Goal: Information Seeking & Learning: Learn about a topic

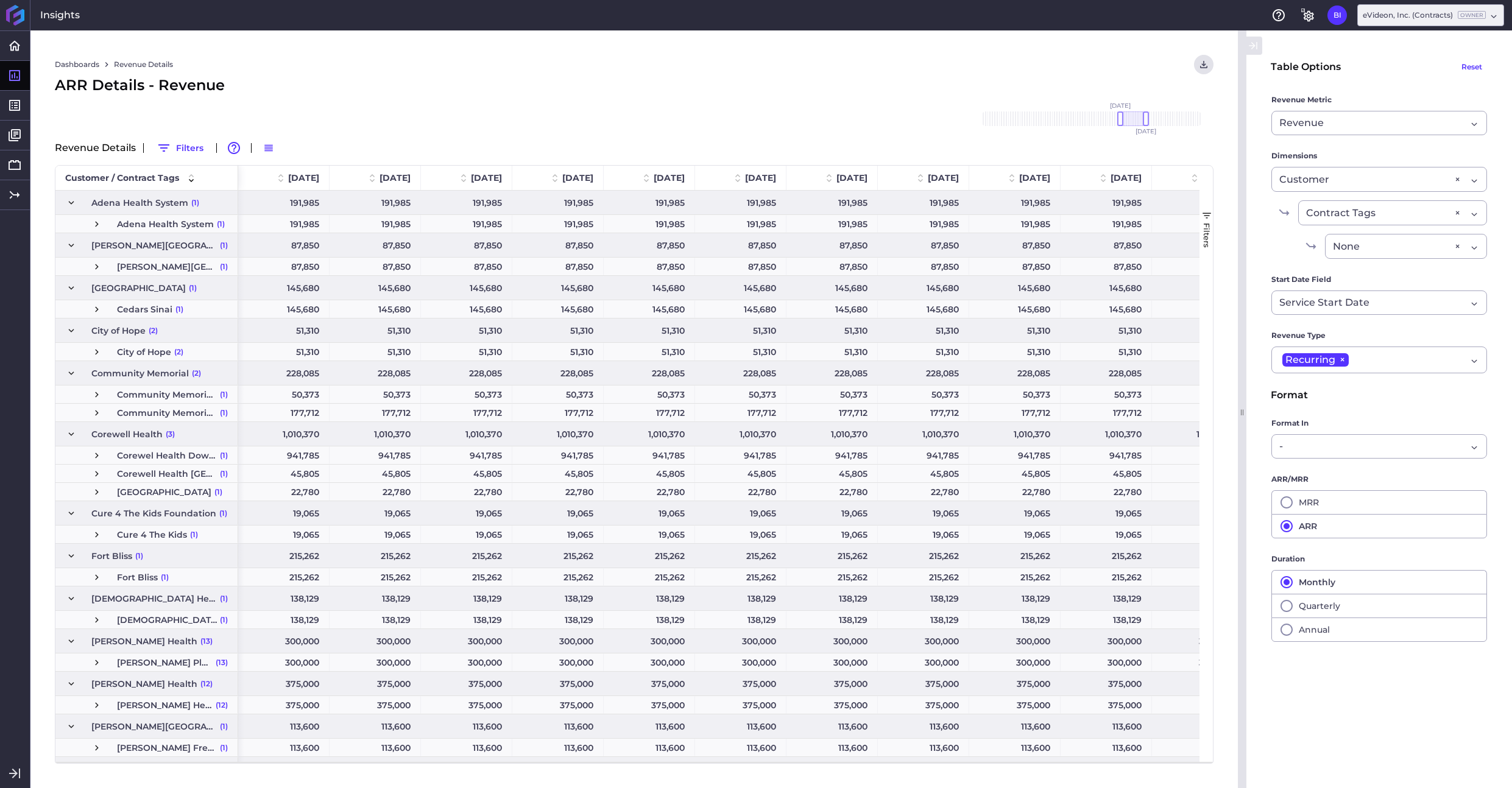
drag, startPoint x: 1190, startPoint y: 120, endPoint x: 1135, endPoint y: 121, distance: 55.0
click at [1135, 121] on div at bounding box center [1133, 119] width 26 height 15
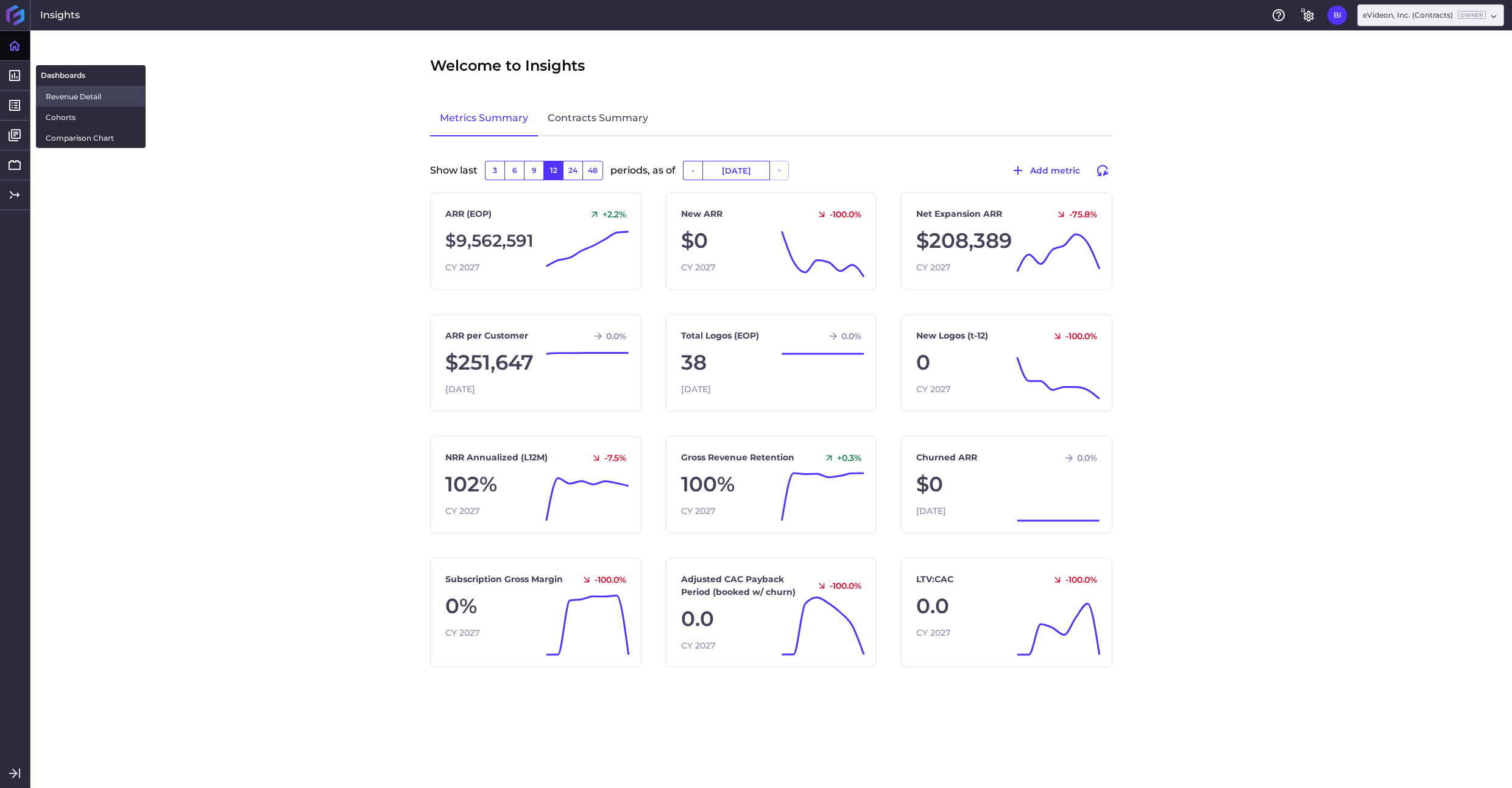
click at [70, 99] on span "Revenue Detail" at bounding box center [91, 96] width 90 height 13
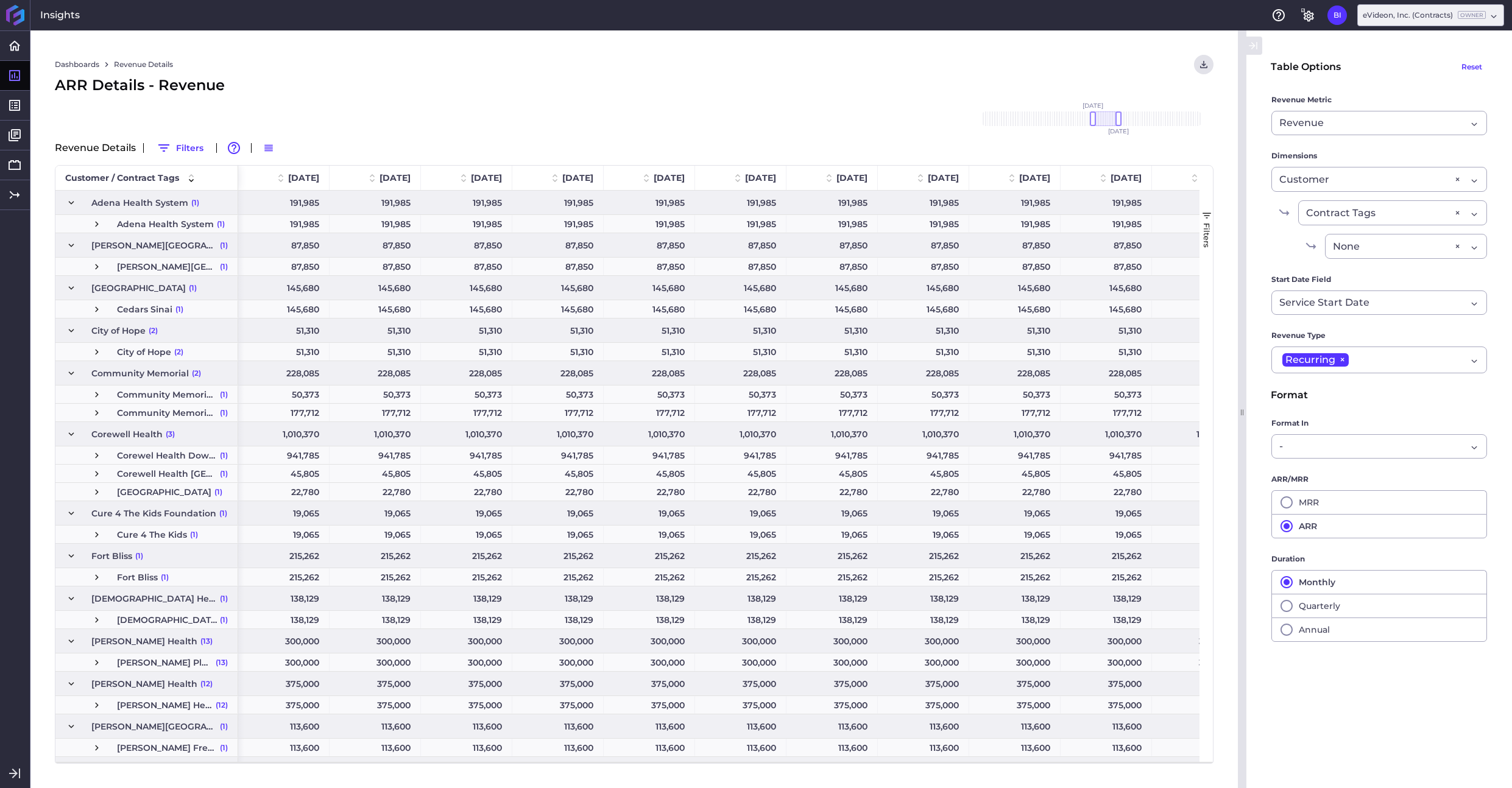
drag, startPoint x: 1184, startPoint y: 117, endPoint x: 1102, endPoint y: 124, distance: 82.3
click at [1102, 124] on div at bounding box center [1105, 119] width 26 height 15
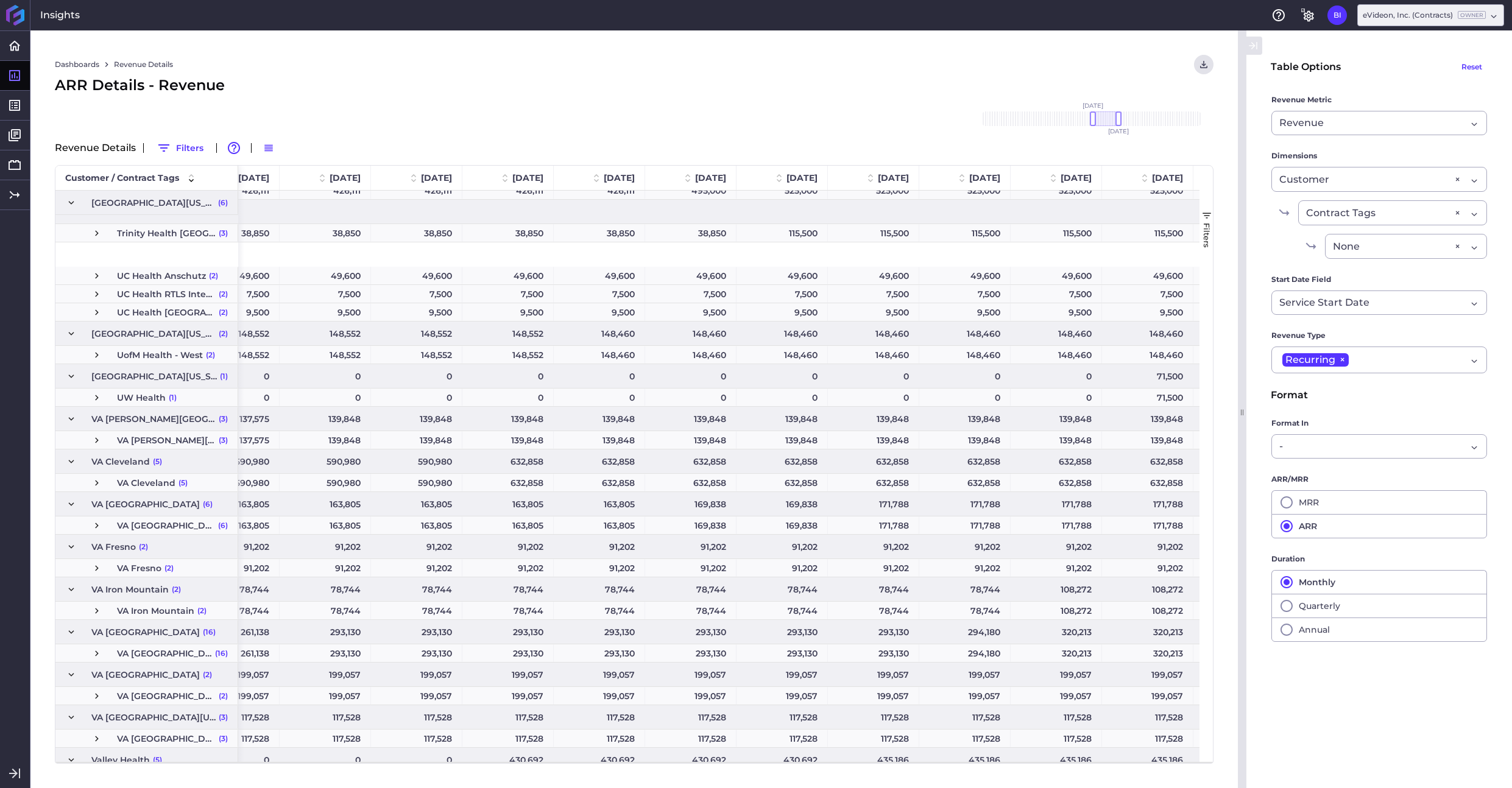
scroll to position [1439, 0]
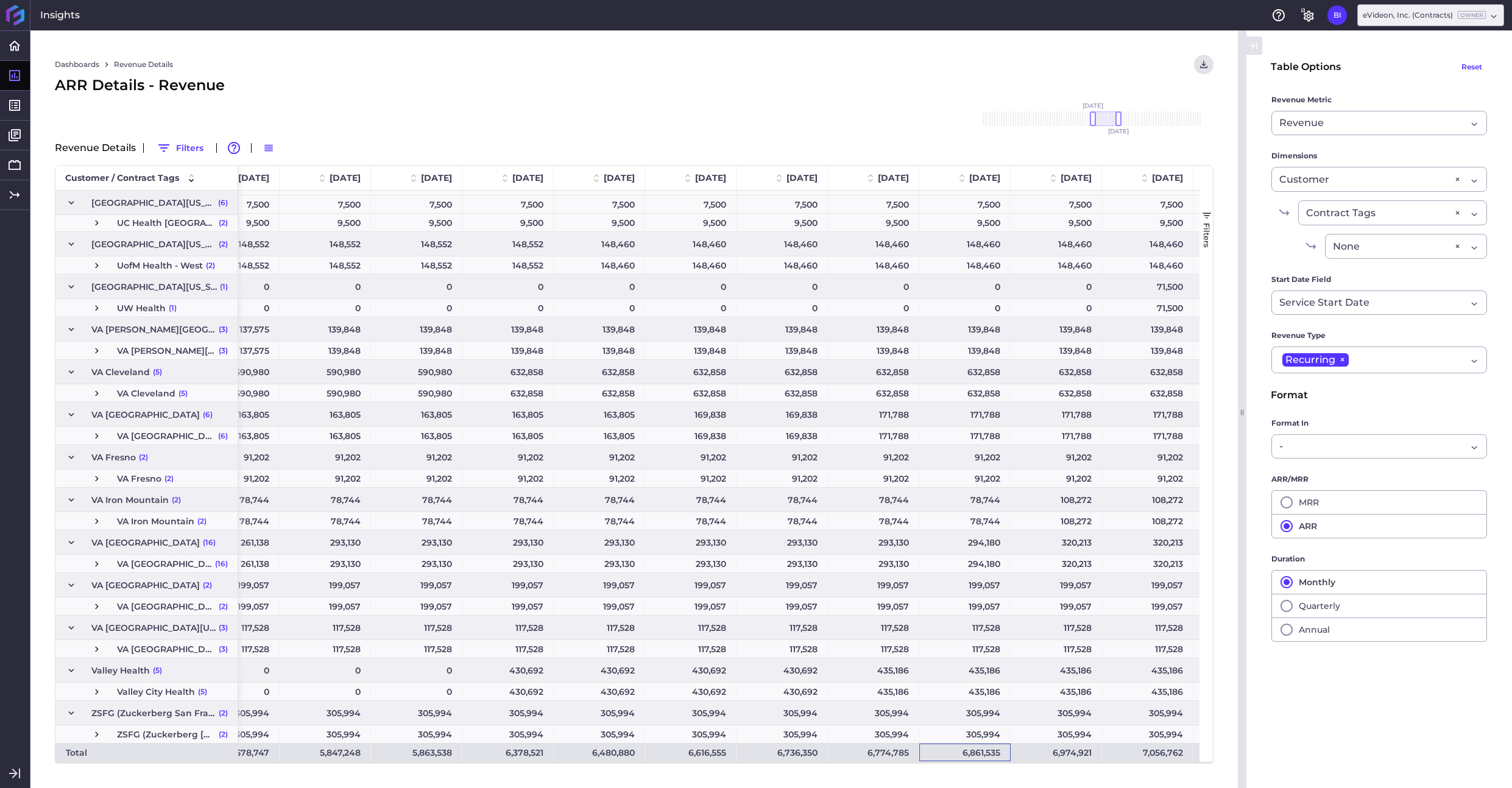
click at [985, 756] on div "6,861,535" at bounding box center [964, 752] width 91 height 18
